Goal: Information Seeking & Learning: Learn about a topic

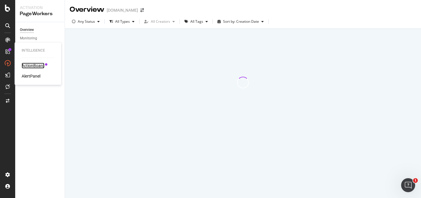
click at [27, 66] on div "ActionBoard" at bounding box center [33, 66] width 23 height 6
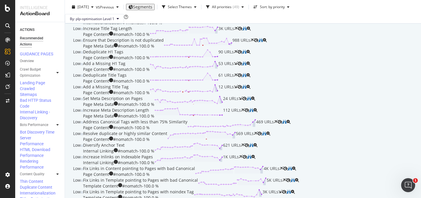
scroll to position [98, 0]
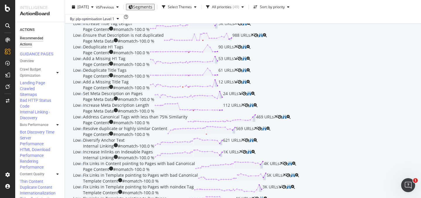
click at [219, 9] on div "Address Thin Content on Indexable Pages Page Content #nomatch - 100.0 % 409 URLs" at bounding box center [169, 3] width 172 height 12
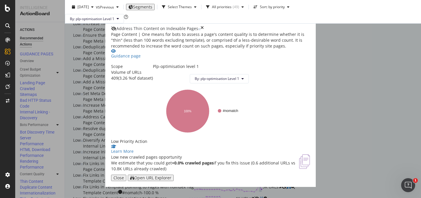
click at [171, 179] on div "Open URL Explorer" at bounding box center [152, 178] width 37 height 5
click at [204, 26] on icon "times" at bounding box center [201, 29] width 3 height 6
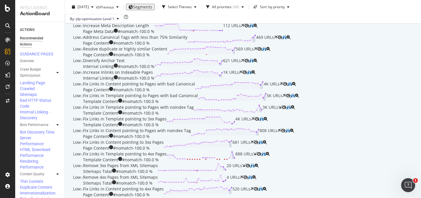
scroll to position [178, 0]
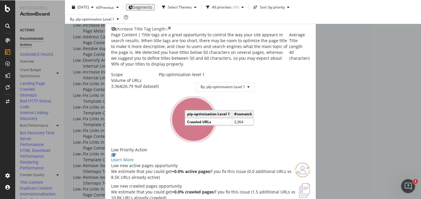
scroll to position [80, 0]
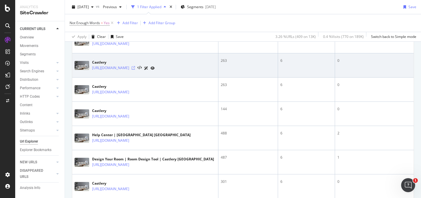
scroll to position [466, 0]
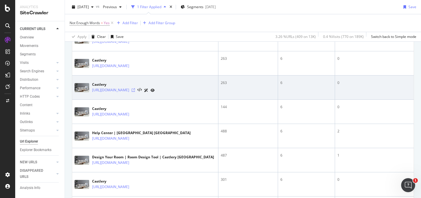
click at [135, 92] on icon at bounding box center [133, 91] width 4 height 4
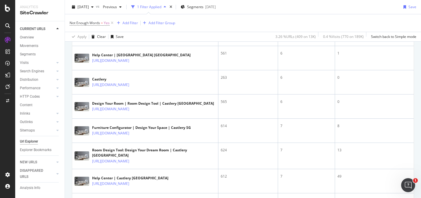
scroll to position [644, 0]
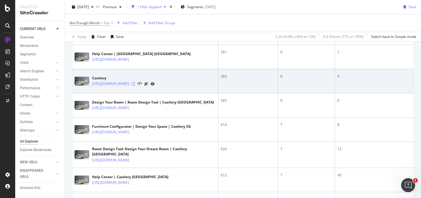
click at [135, 86] on icon at bounding box center [133, 84] width 4 height 4
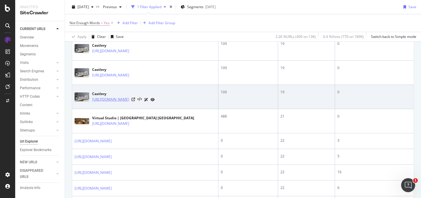
scroll to position [1081, 0]
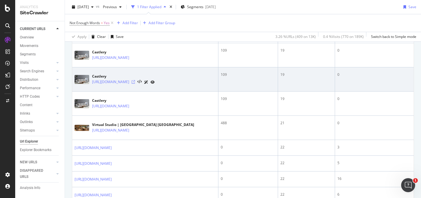
click at [135, 84] on icon at bounding box center [133, 82] width 4 height 4
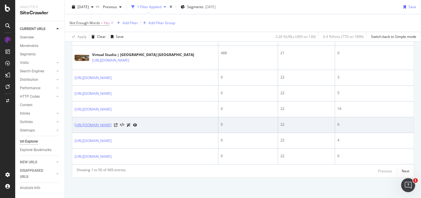
scroll to position [1191, 0]
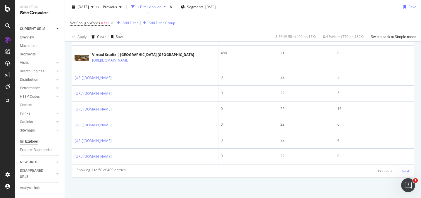
click at [401, 174] on div "Next" at bounding box center [405, 171] width 8 height 5
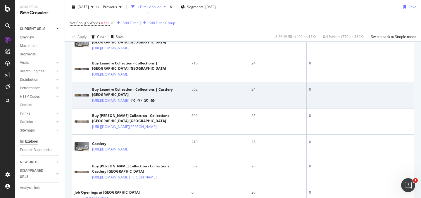
scroll to position [179, 0]
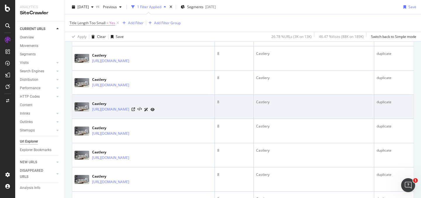
scroll to position [170, 0]
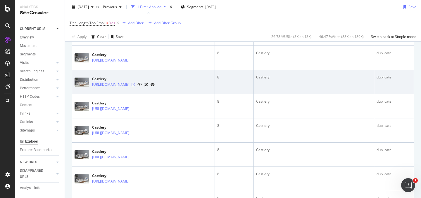
click at [135, 84] on icon at bounding box center [133, 85] width 4 height 4
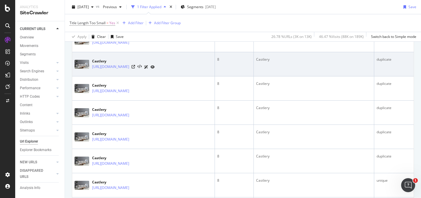
scroll to position [222, 0]
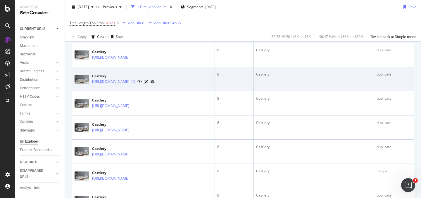
click at [135, 81] on icon at bounding box center [133, 82] width 4 height 4
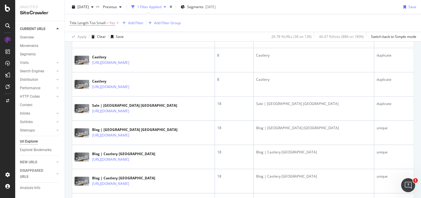
scroll to position [367, 0]
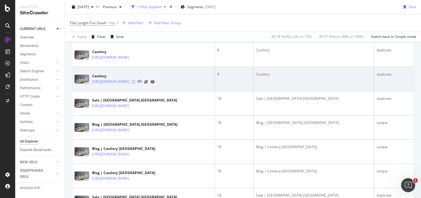
click at [135, 82] on icon at bounding box center [133, 82] width 4 height 4
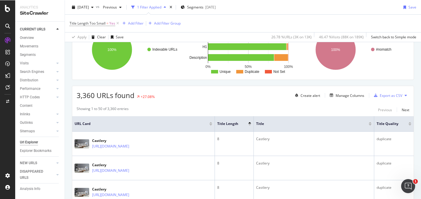
scroll to position [0, 0]
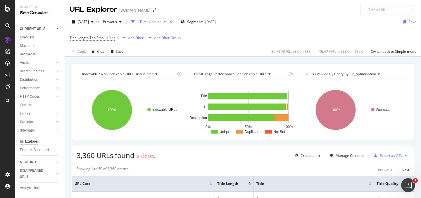
click at [245, 60] on div "Indexable / Non-Indexable URLs distribution Chart (by Value) Table Expand Expor…" at bounding box center [243, 64] width 356 height 14
